Goal: Learn about a topic

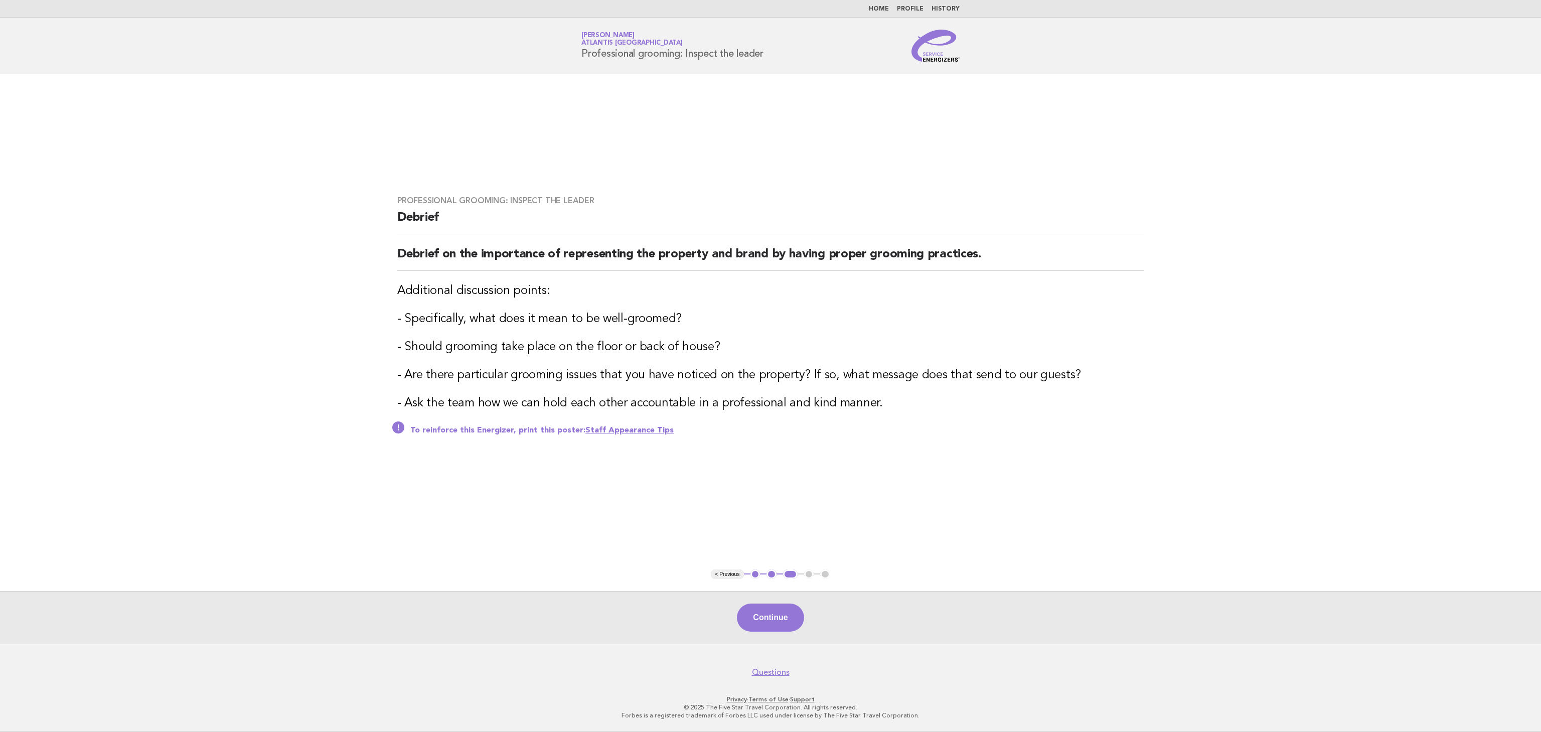
click at [875, 10] on link "Home" at bounding box center [879, 9] width 20 height 6
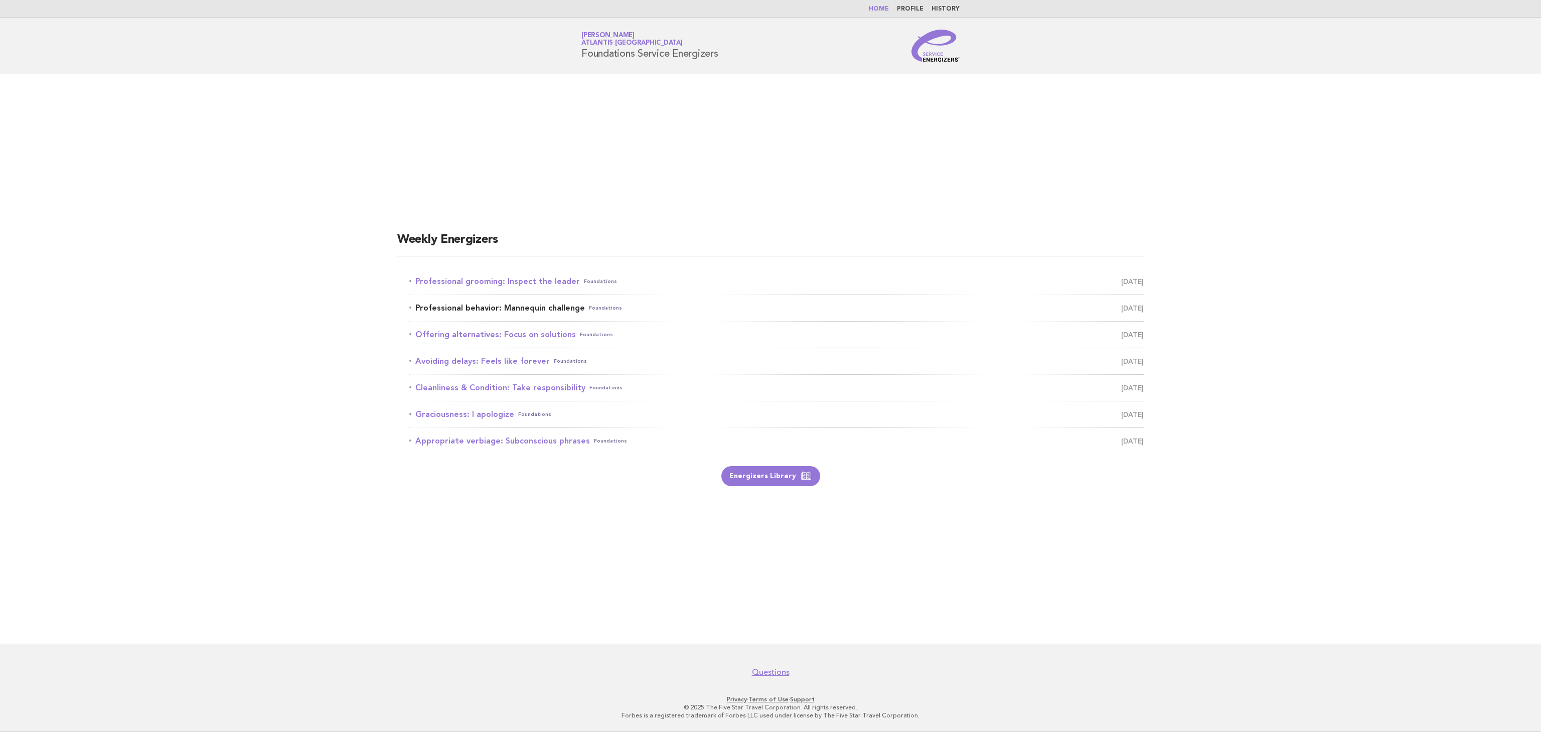
click at [494, 309] on link "Professional behavior: Mannequin challenge Foundations September 5" at bounding box center [776, 308] width 734 height 14
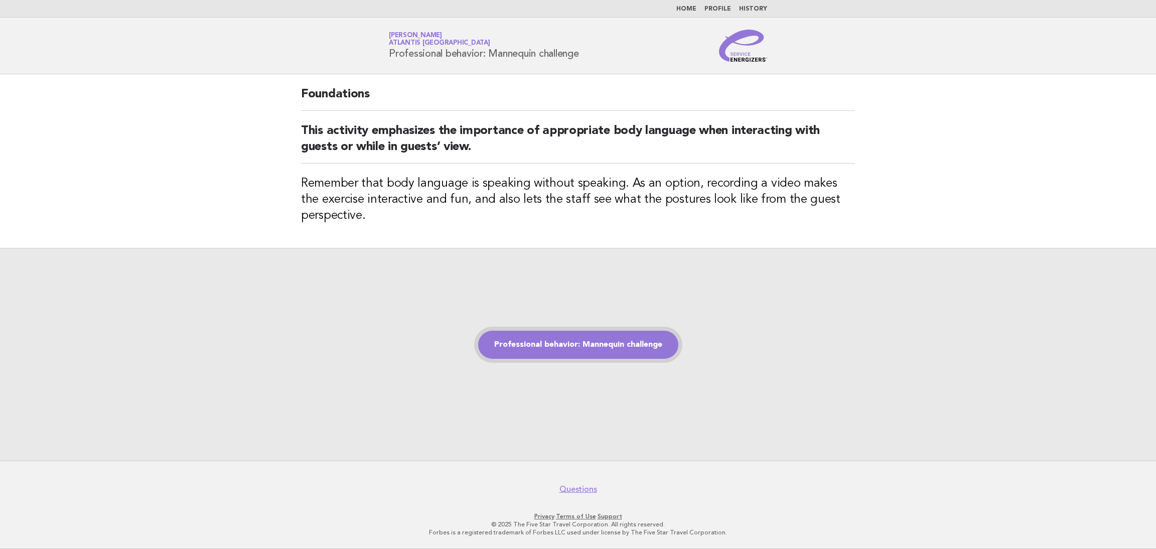
click at [549, 350] on link "Professional behavior: Mannequin challenge" at bounding box center [578, 345] width 200 height 28
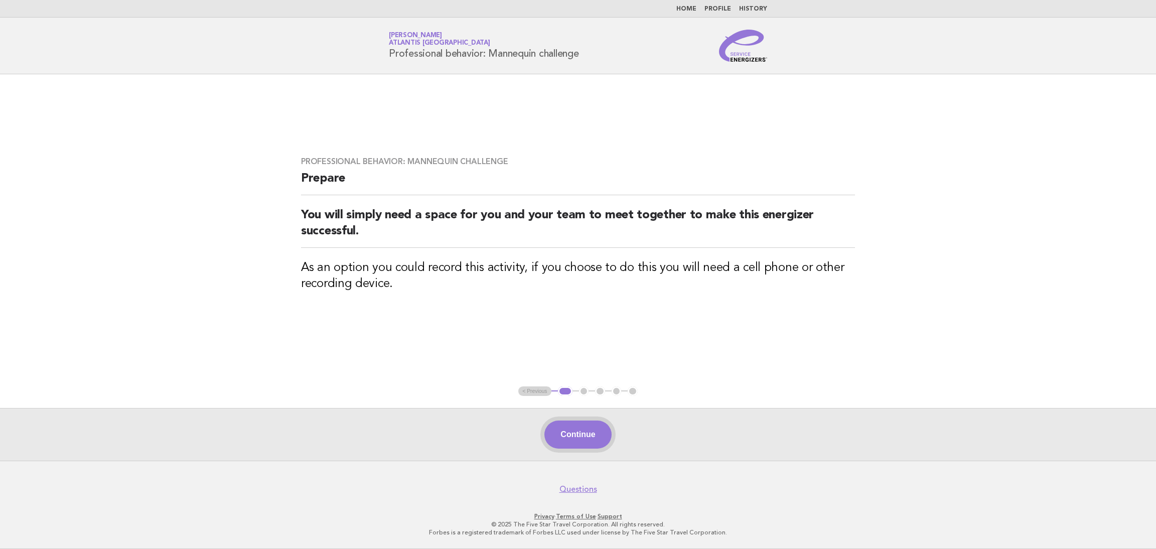
click at [565, 436] on button "Continue" at bounding box center [577, 434] width 67 height 28
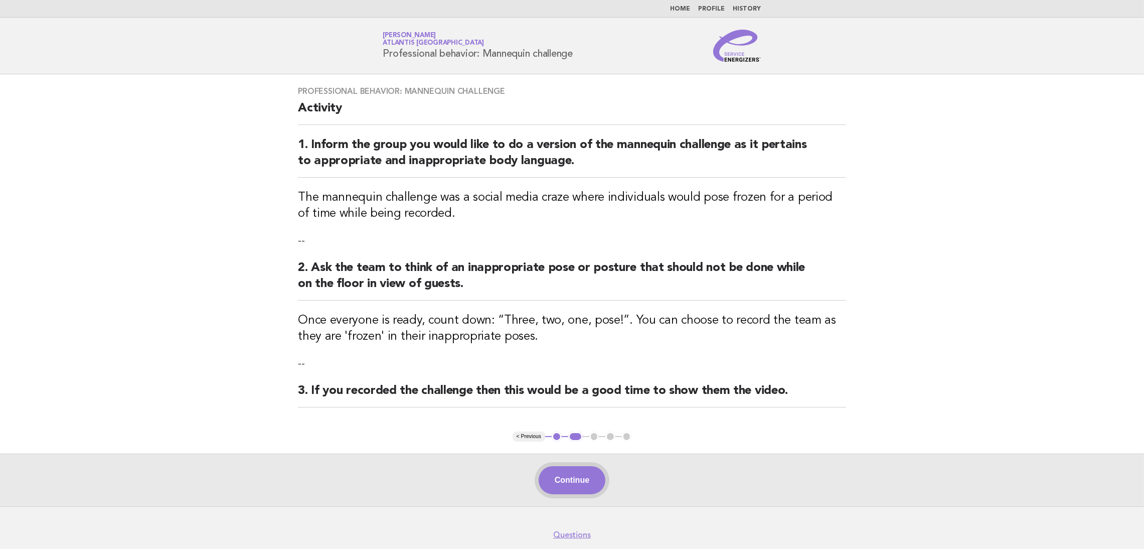
click at [575, 470] on button "Continue" at bounding box center [572, 480] width 67 height 28
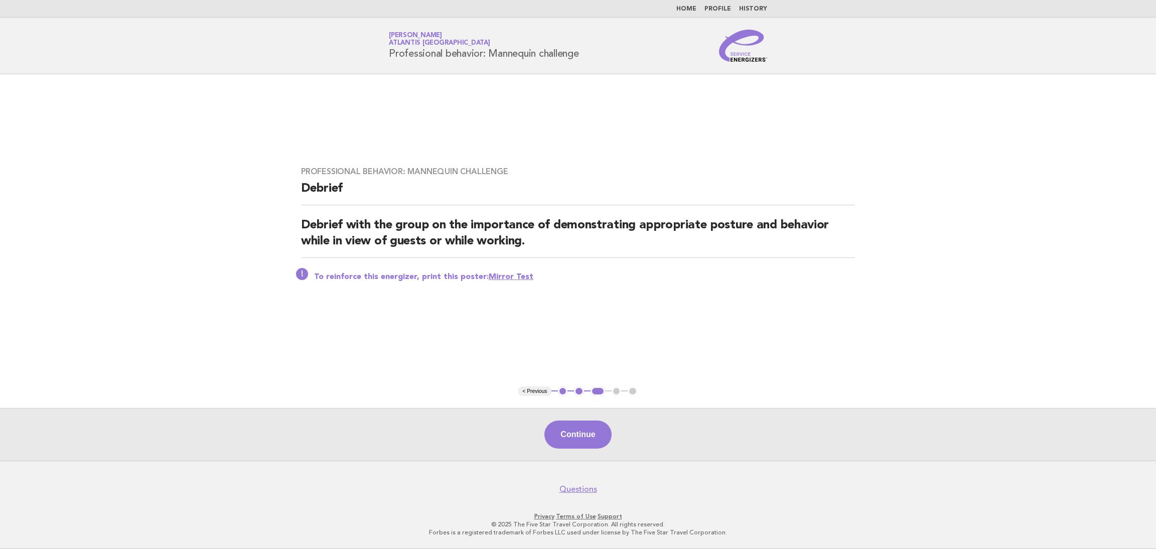
click at [578, 394] on button "2" at bounding box center [579, 391] width 10 height 10
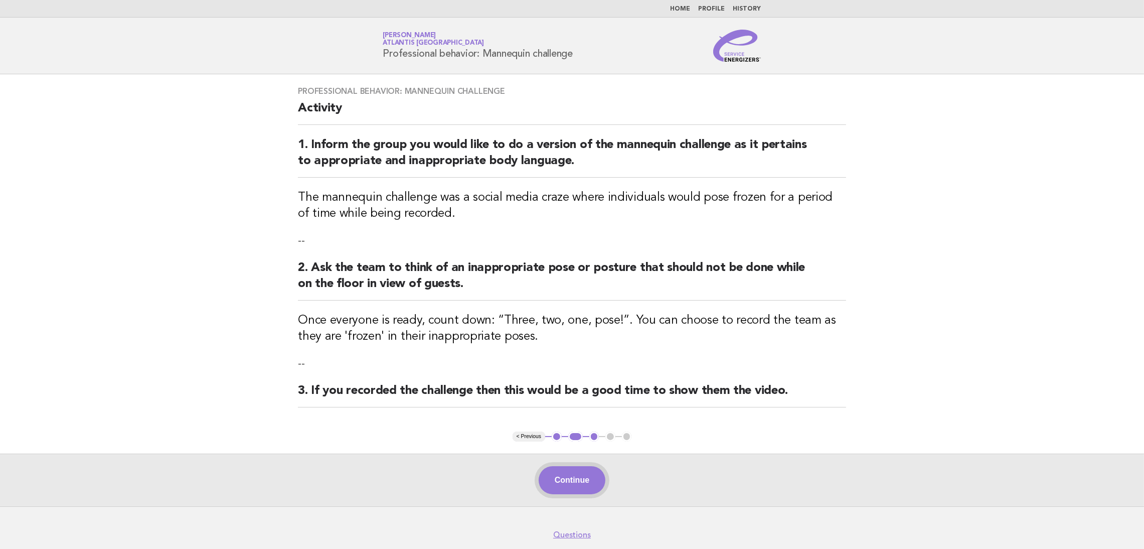
click at [570, 479] on button "Continue" at bounding box center [572, 480] width 67 height 28
